Goal: Task Accomplishment & Management: Manage account settings

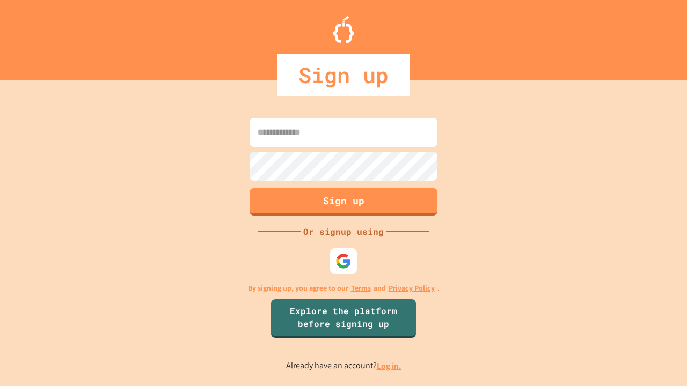
click at [389, 366] on link "Log in." at bounding box center [389, 365] width 25 height 11
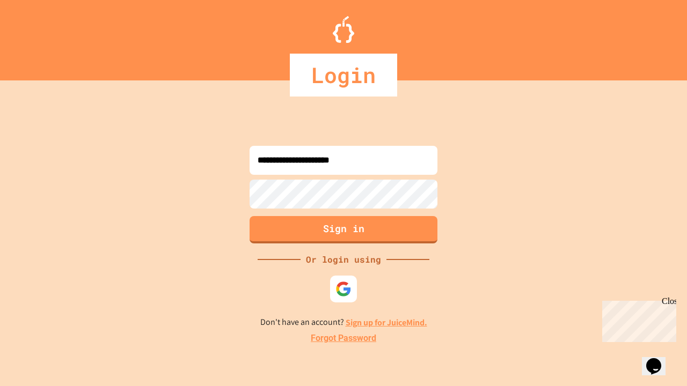
type input "**********"
